Goal: Task Accomplishment & Management: Use online tool/utility

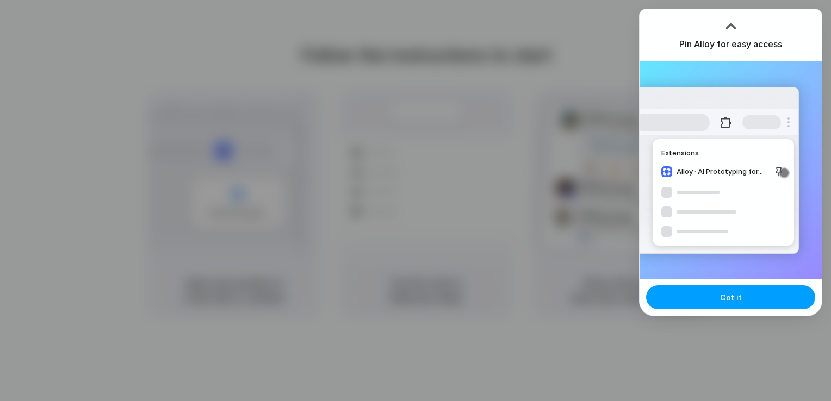
click at [730, 300] on span "Got it" at bounding box center [731, 297] width 22 height 11
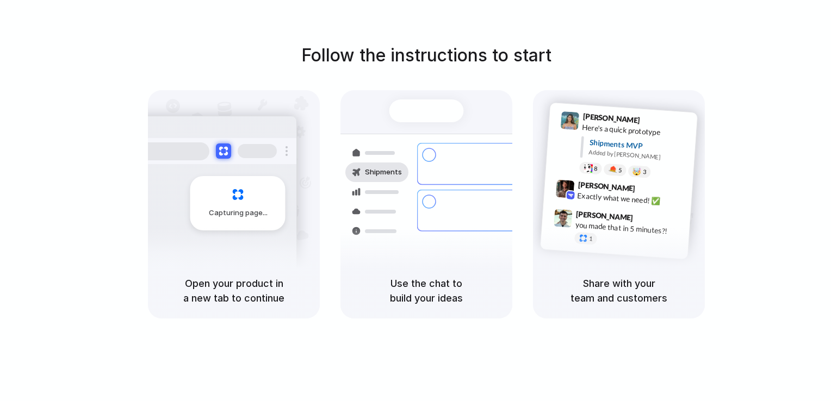
click at [246, 213] on span "Capturing page" at bounding box center [239, 213] width 60 height 11
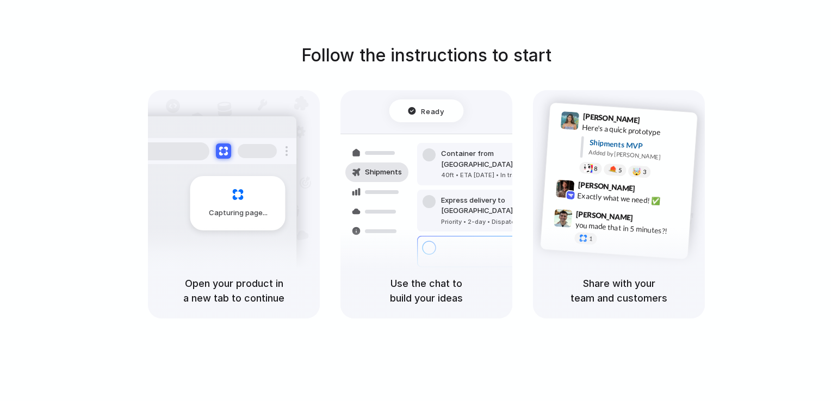
click at [260, 148] on div at bounding box center [257, 151] width 39 height 14
click at [429, 113] on span "Ready" at bounding box center [433, 111] width 23 height 11
click at [196, 172] on div "Capturing page" at bounding box center [215, 199] width 164 height 167
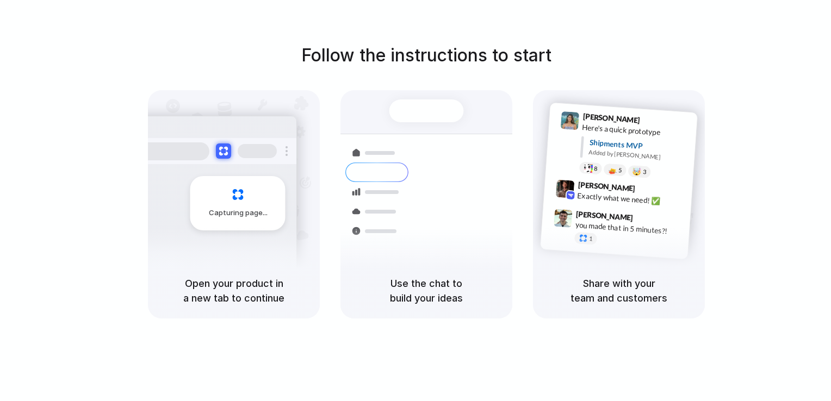
click at [255, 223] on div "Capturing page" at bounding box center [237, 203] width 95 height 54
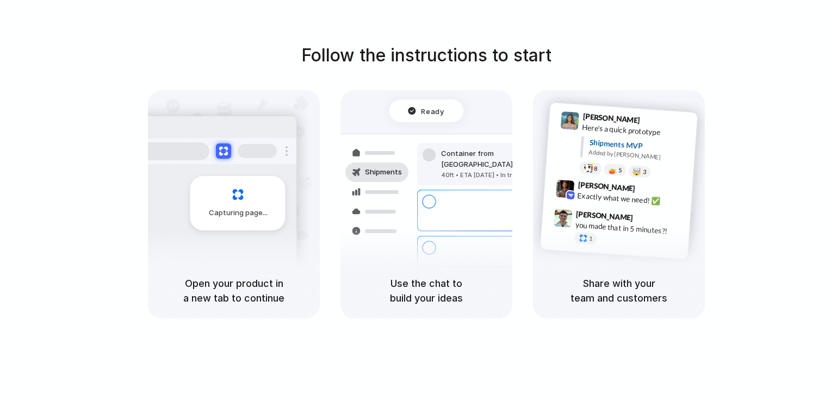
click at [194, 162] on div at bounding box center [214, 151] width 163 height 26
click at [195, 163] on div at bounding box center [214, 151] width 163 height 26
click at [236, 169] on div "Capturing page" at bounding box center [215, 199] width 164 height 167
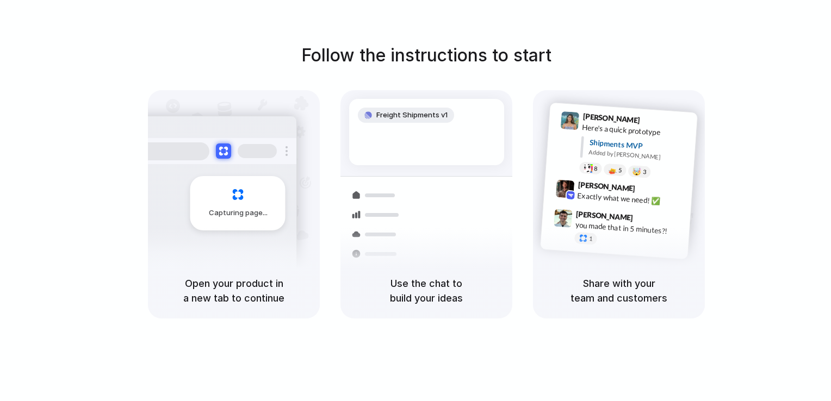
click at [202, 190] on div "Capturing page" at bounding box center [237, 203] width 95 height 54
click at [323, 326] on div "Follow the instructions to start Capturing page Open your product in a new tab …" at bounding box center [426, 211] width 853 height 423
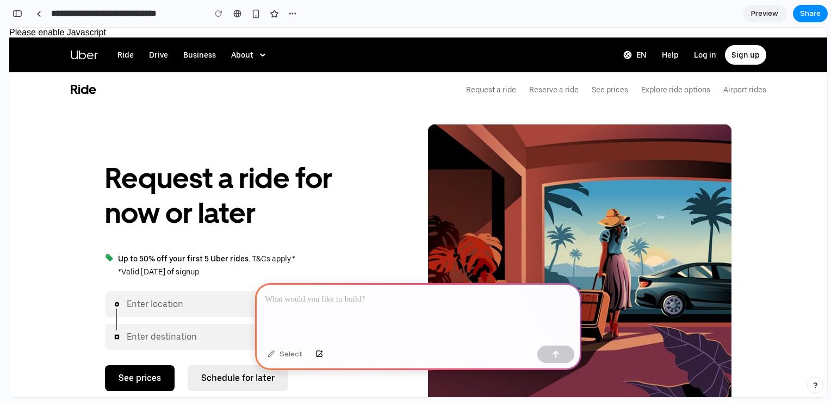
click at [340, 293] on p at bounding box center [418, 299] width 307 height 13
click at [295, 15] on div "button" at bounding box center [292, 13] width 9 height 9
click at [322, 306] on div "Duplicate Delete" at bounding box center [415, 200] width 831 height 401
click at [322, 306] on div at bounding box center [418, 312] width 326 height 58
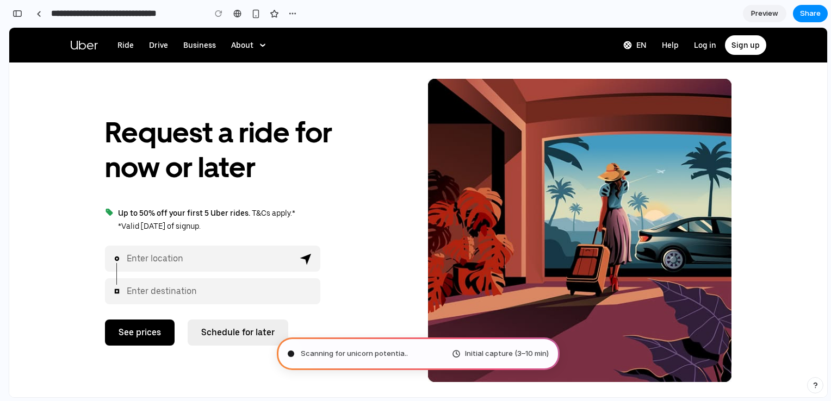
scroll to position [109, 0]
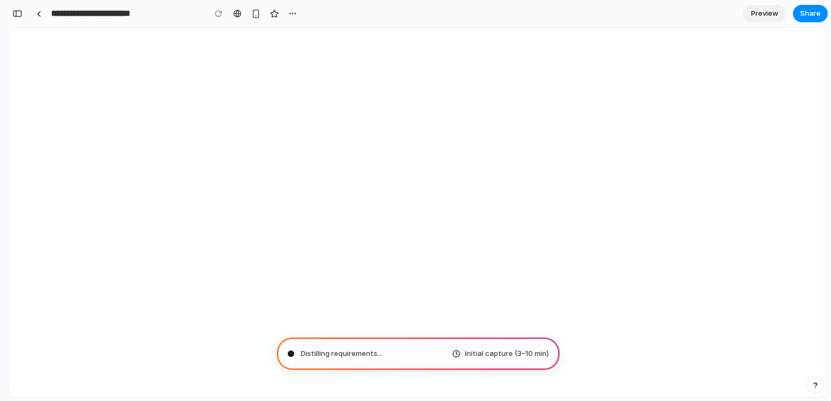
type input "**********"
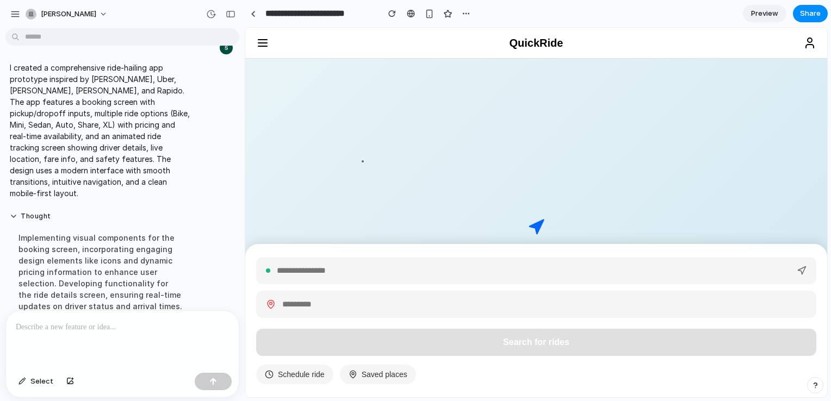
scroll to position [179, 0]
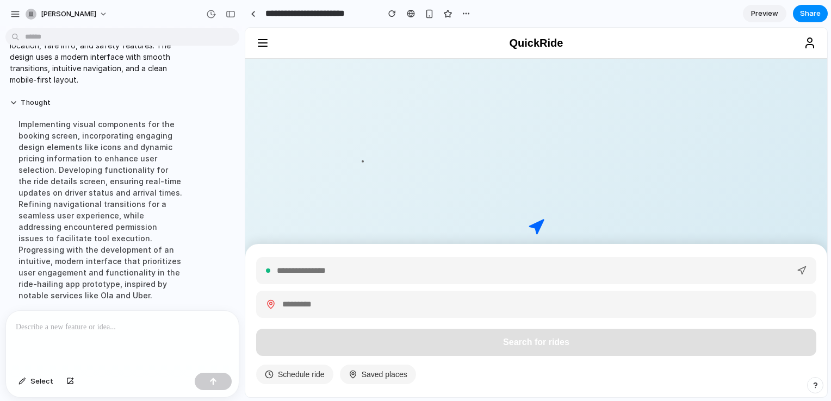
click at [261, 42] on icon at bounding box center [262, 42] width 13 height 13
click at [811, 42] on icon at bounding box center [810, 42] width 13 height 13
click at [765, 14] on span "Preview" at bounding box center [764, 13] width 27 height 11
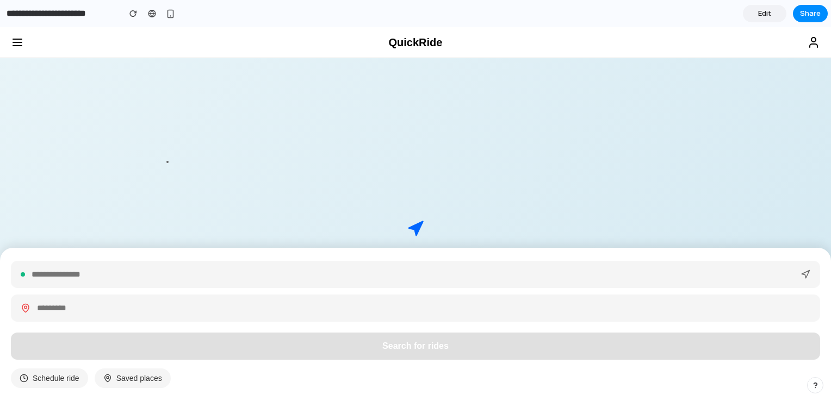
click at [54, 379] on button "Schedule ride" at bounding box center [49, 379] width 77 height 20
click at [120, 385] on button "Saved places" at bounding box center [133, 379] width 76 height 20
click at [20, 42] on icon at bounding box center [17, 42] width 13 height 13
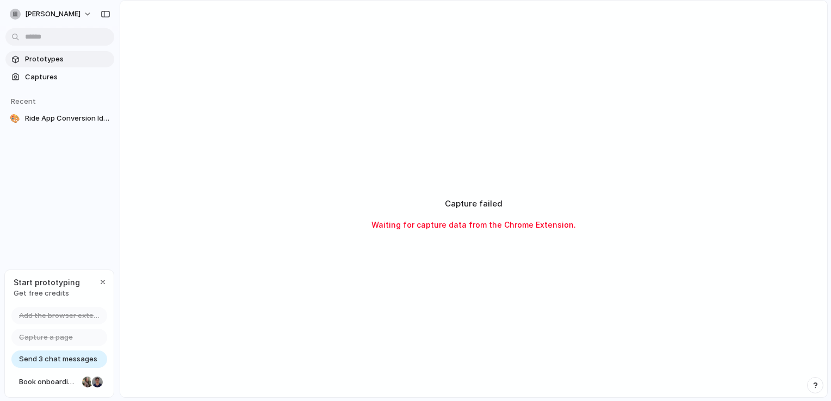
click at [48, 57] on span "Prototypes" at bounding box center [67, 59] width 85 height 11
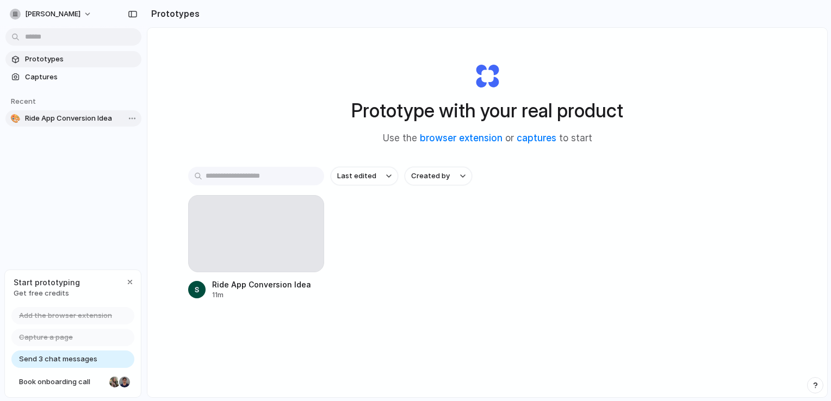
click at [68, 116] on span "Ride App Conversion Idea" at bounding box center [81, 118] width 112 height 11
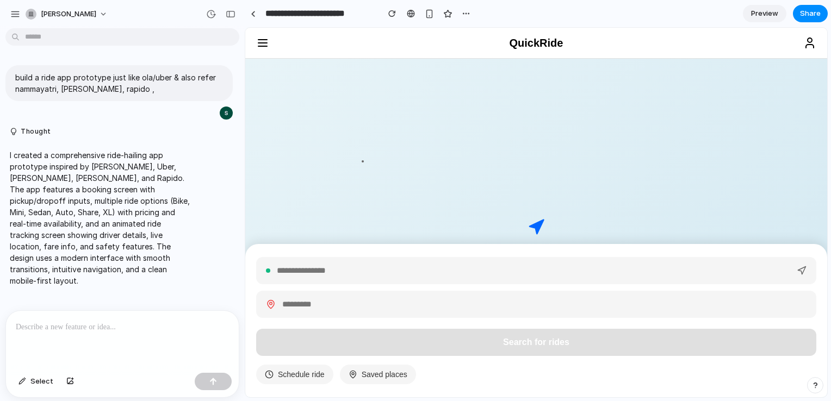
click at [360, 268] on input "text" at bounding box center [534, 271] width 514 height 9
type input "**********"
click at [355, 300] on input "text" at bounding box center [544, 304] width 524 height 9
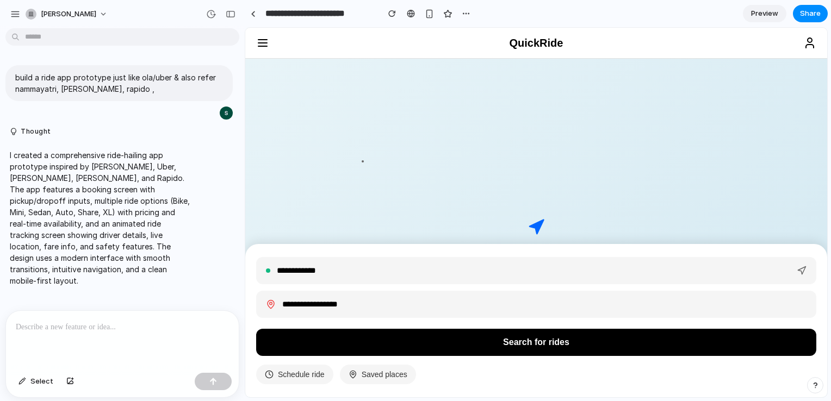
type input "**********"
click at [421, 345] on button "Search for rides" at bounding box center [536, 342] width 560 height 27
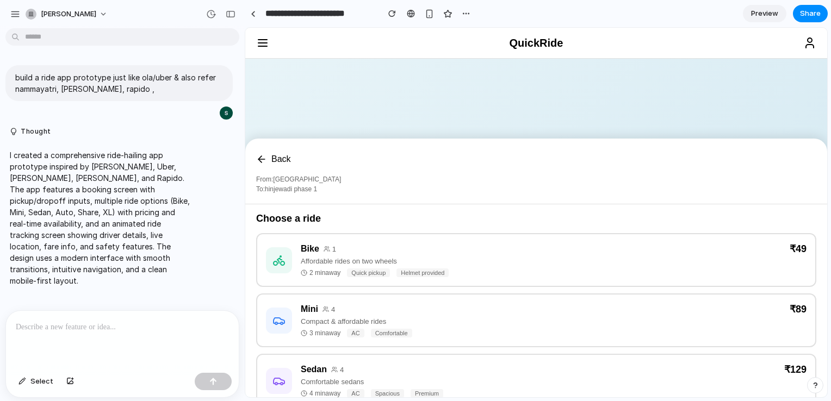
click at [456, 265] on div "Affordable rides on two wheels" at bounding box center [554, 261] width 506 height 8
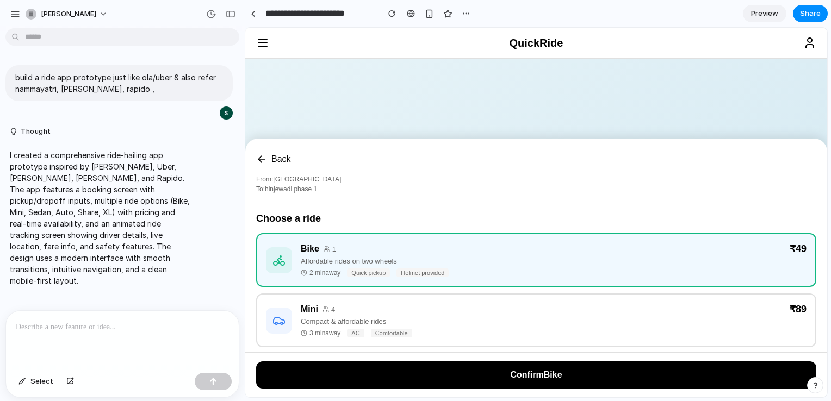
click at [518, 374] on button "Confirm Bike" at bounding box center [536, 375] width 560 height 27
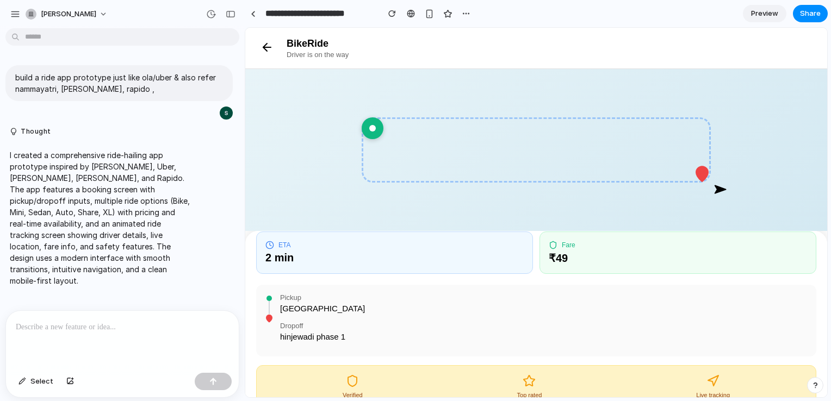
scroll to position [124, 0]
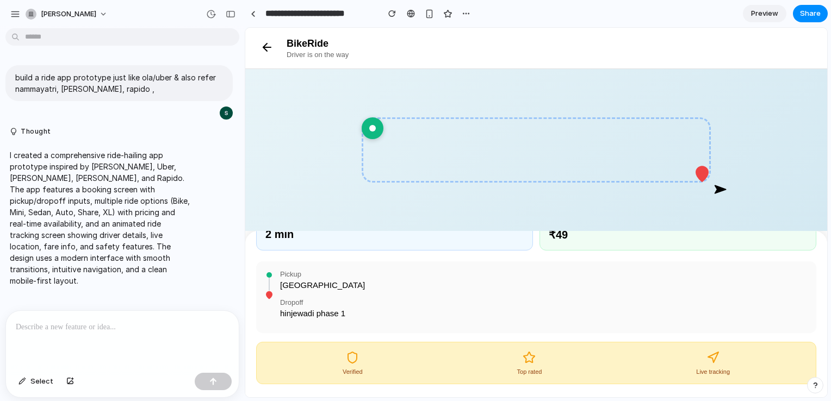
click at [708, 357] on icon at bounding box center [713, 357] width 13 height 13
click at [164, 332] on div at bounding box center [122, 340] width 233 height 58
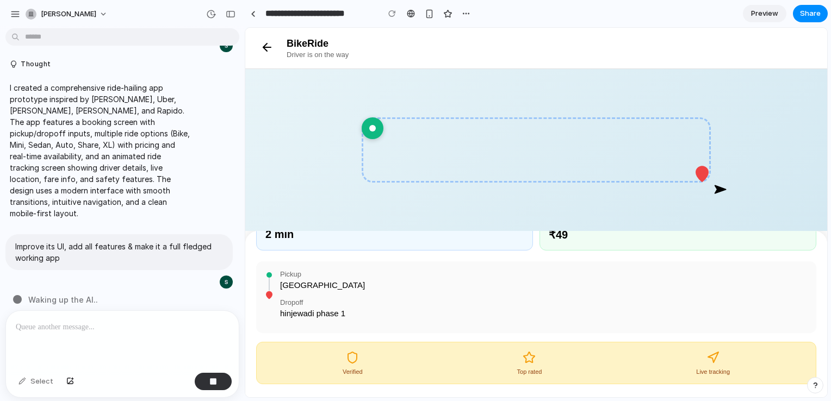
click at [178, 336] on div at bounding box center [122, 340] width 233 height 58
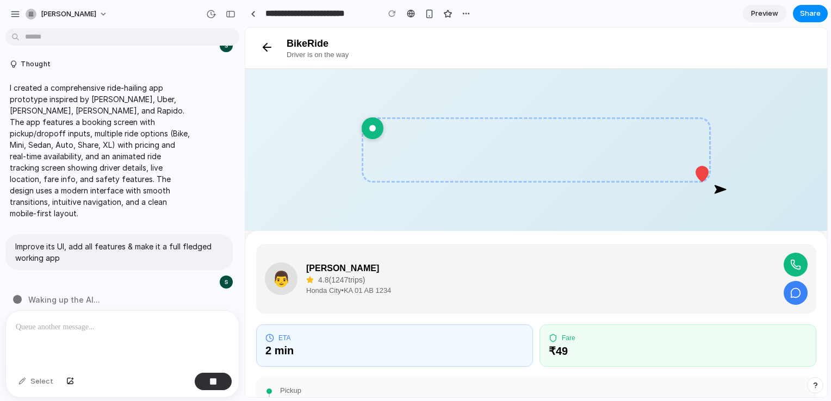
click at [790, 261] on icon at bounding box center [795, 265] width 11 height 11
click at [790, 294] on icon at bounding box center [795, 293] width 11 height 11
click at [268, 44] on icon at bounding box center [267, 47] width 13 height 13
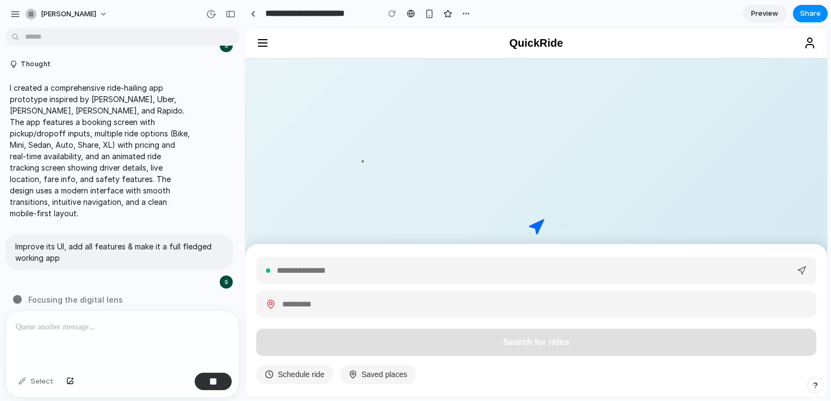
click at [388, 270] on input "text" at bounding box center [534, 271] width 514 height 9
type input "****"
click at [313, 303] on input "text" at bounding box center [544, 304] width 524 height 9
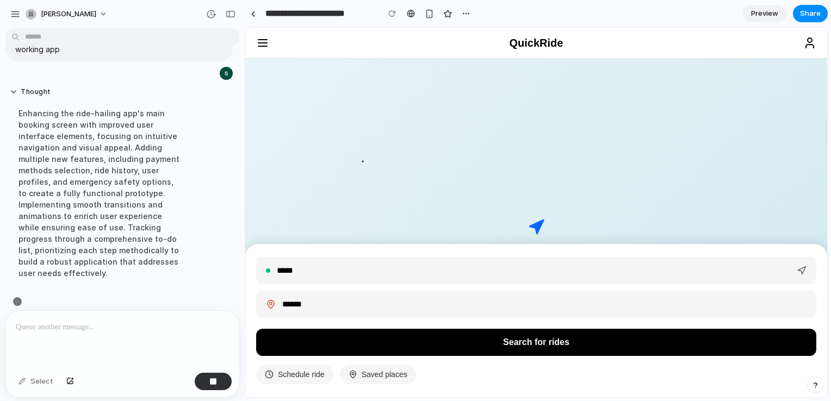
scroll to position [279, 0]
type input "******"
click at [400, 345] on button "Search for rides" at bounding box center [536, 342] width 560 height 27
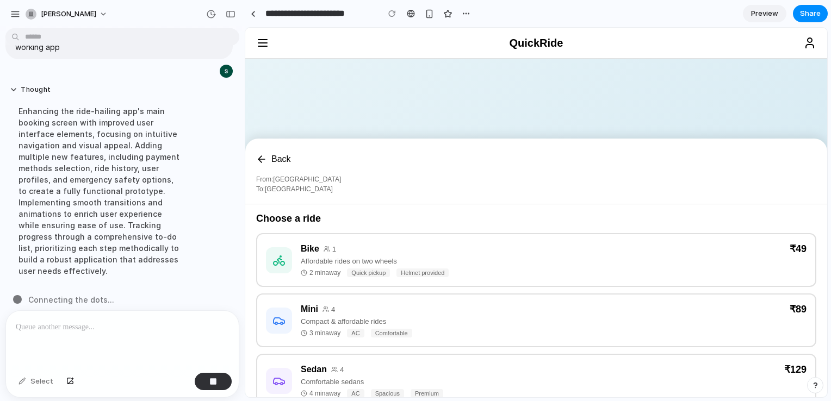
click at [407, 277] on span "Helmet provided" at bounding box center [423, 273] width 52 height 9
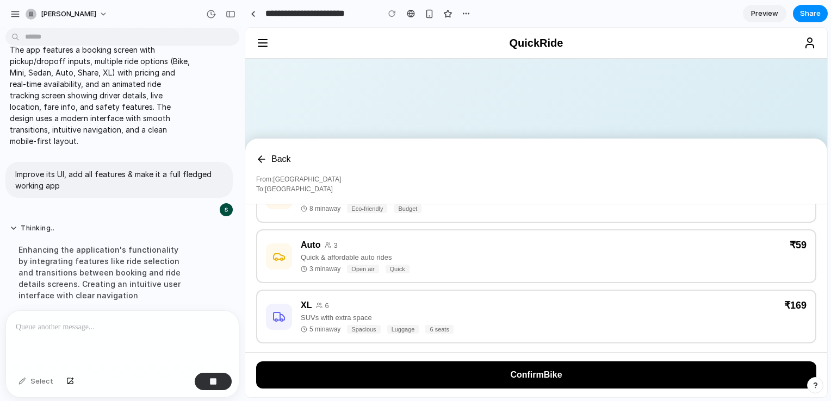
scroll to position [271, 0]
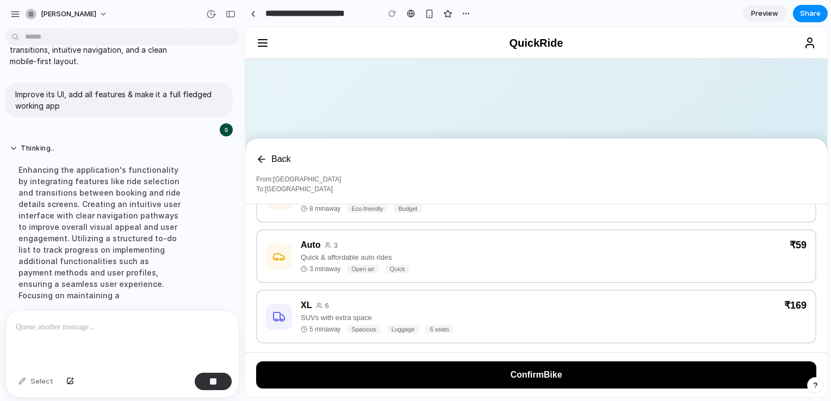
click at [483, 369] on button "Confirm Bike" at bounding box center [536, 375] width 560 height 27
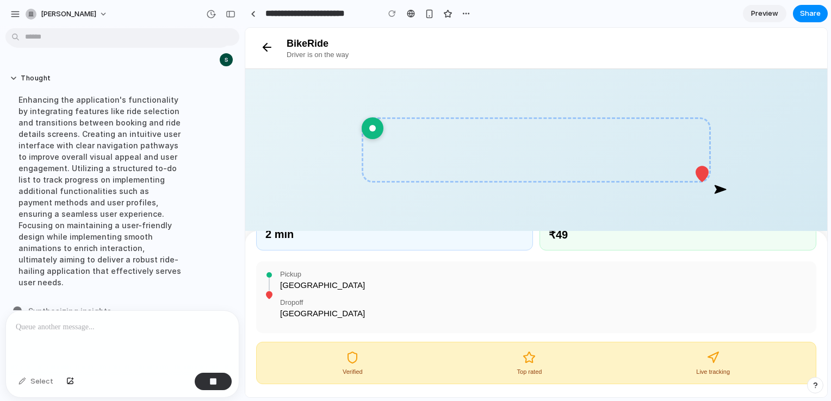
scroll to position [0, 0]
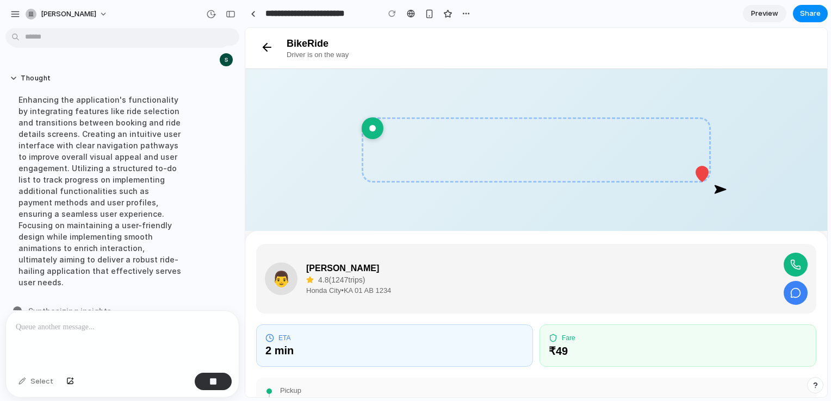
click at [790, 286] on icon at bounding box center [796, 292] width 12 height 12
click at [775, 391] on icon at bounding box center [768, 398] width 14 height 14
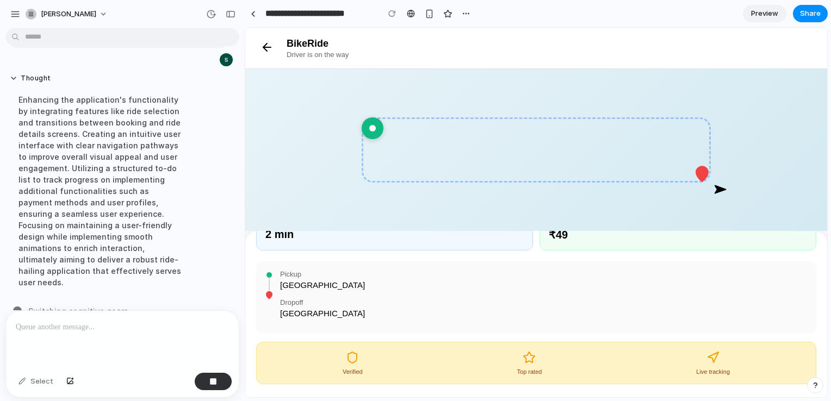
click at [270, 42] on icon at bounding box center [267, 47] width 13 height 13
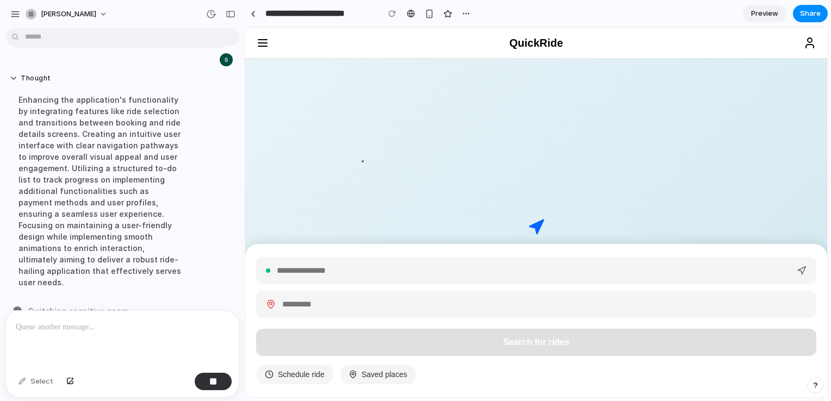
click at [262, 39] on icon at bounding box center [262, 42] width 13 height 13
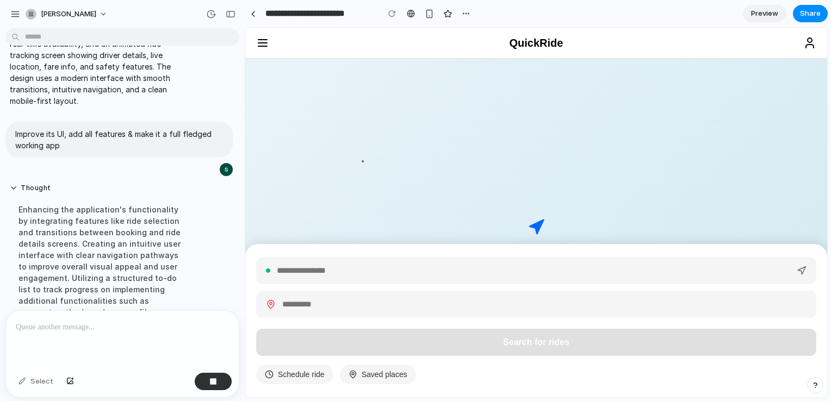
scroll to position [290, 0]
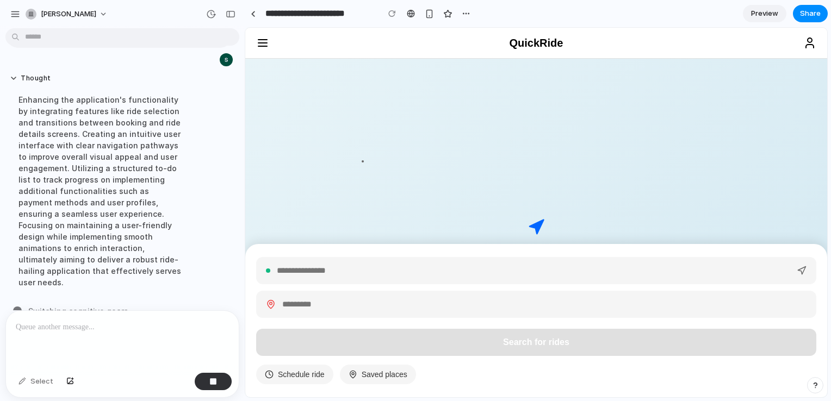
click at [114, 329] on p at bounding box center [120, 327] width 209 height 13
